Goal: Task Accomplishment & Management: Use online tool/utility

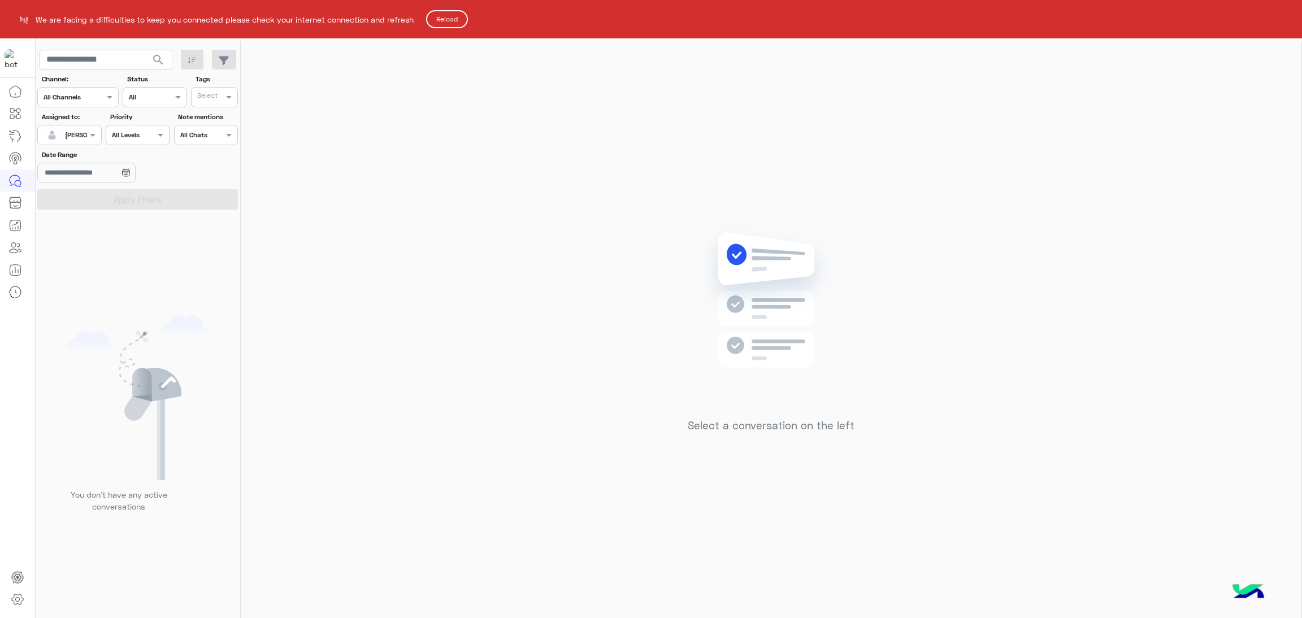
click at [452, 32] on html "We are facing a difficulties to keep you connected please check your internet c…" at bounding box center [651, 309] width 1302 height 618
click at [449, 25] on button "Reload" at bounding box center [447, 19] width 42 height 18
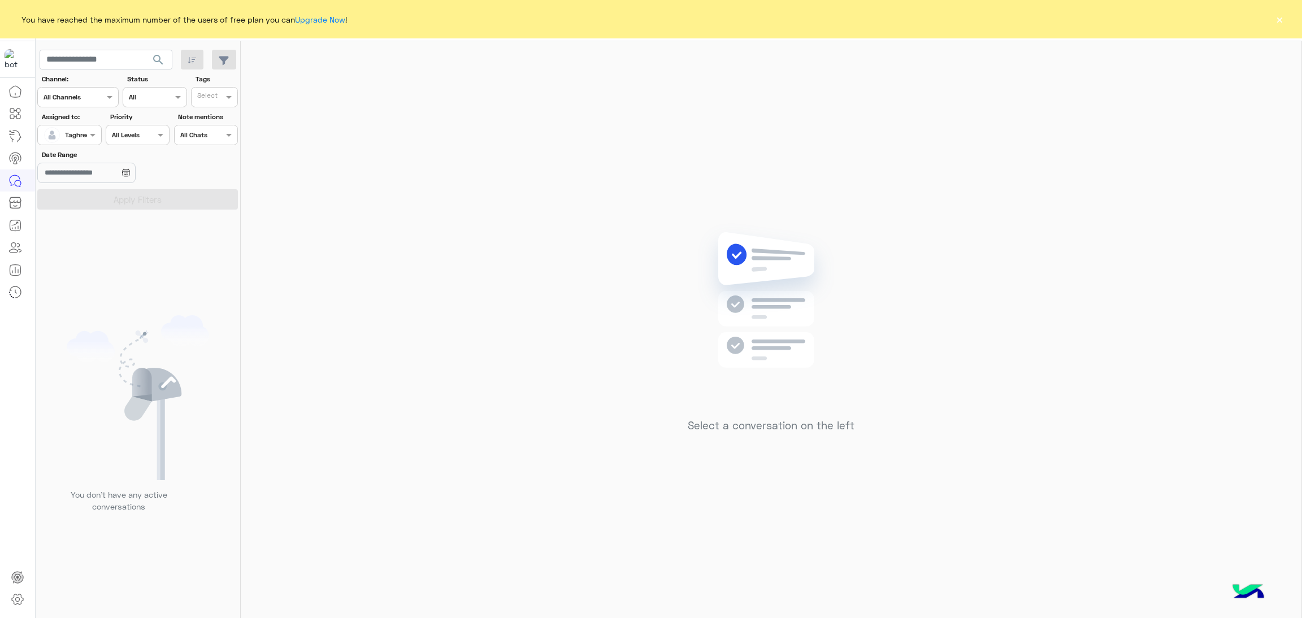
click at [1281, 25] on button "×" at bounding box center [1279, 19] width 11 height 11
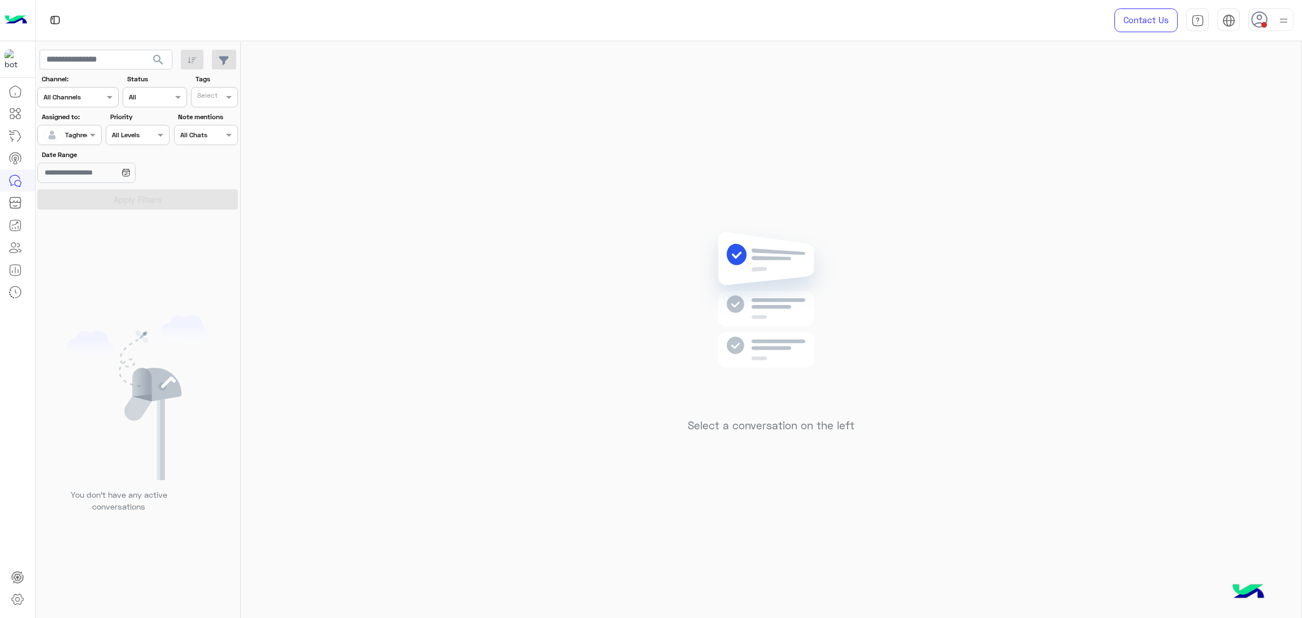
click at [1256, 19] on icon at bounding box center [1259, 19] width 17 height 17
click at [1213, 88] on label "Online" at bounding box center [1222, 86] width 123 height 20
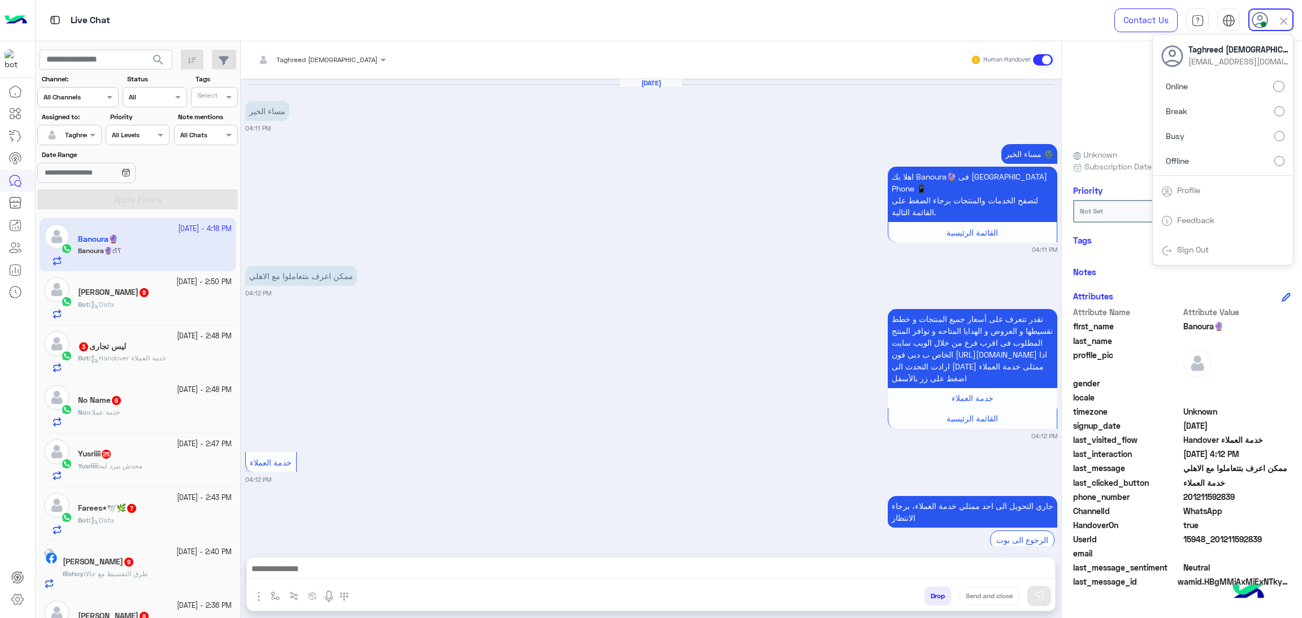
scroll to position [126, 0]
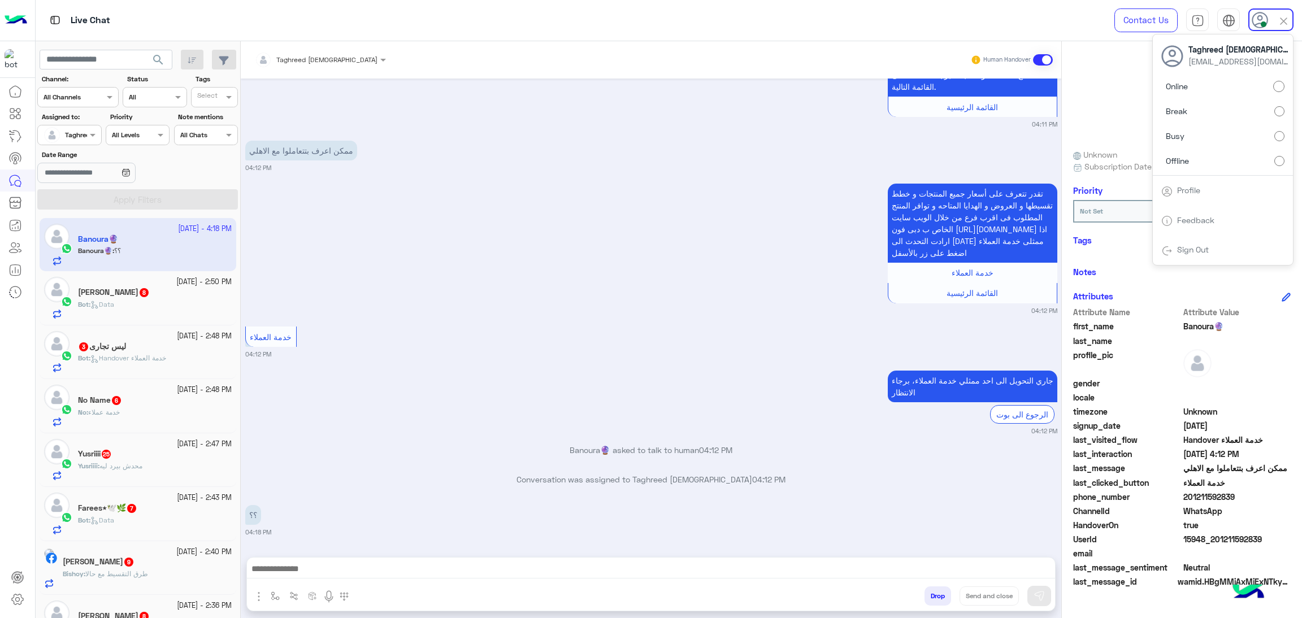
click at [1196, 141] on label "Busy" at bounding box center [1222, 136] width 123 height 20
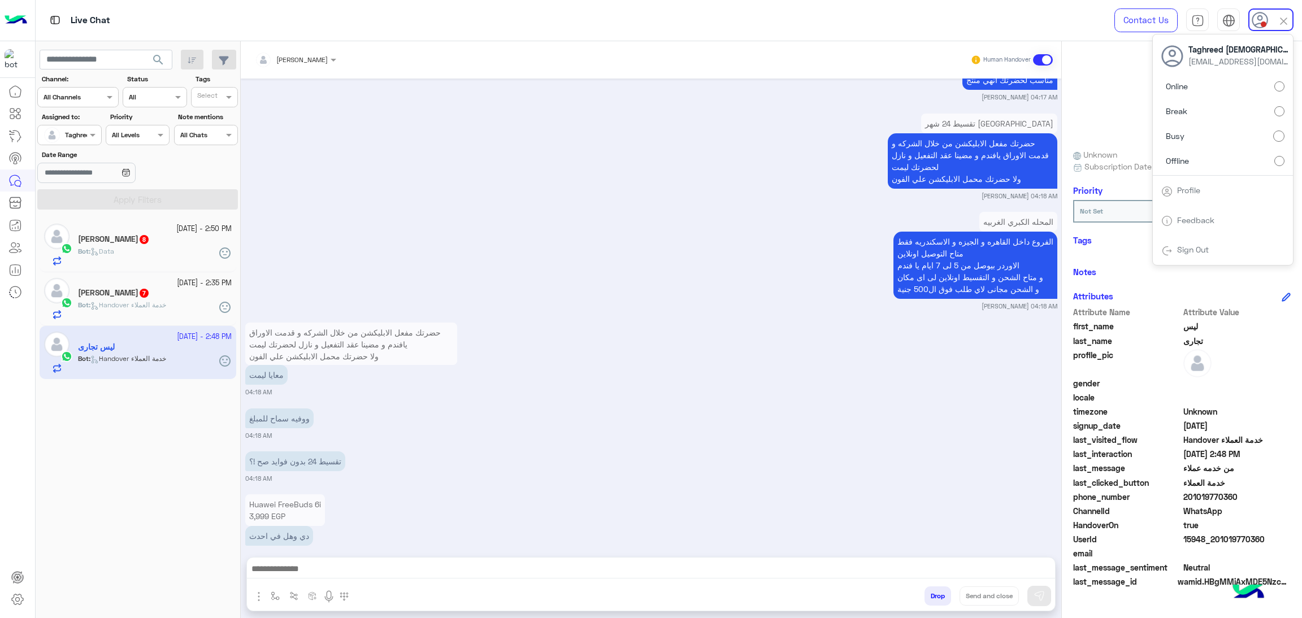
scroll to position [3706, 0]
